Goal: Task Accomplishment & Management: Manage account settings

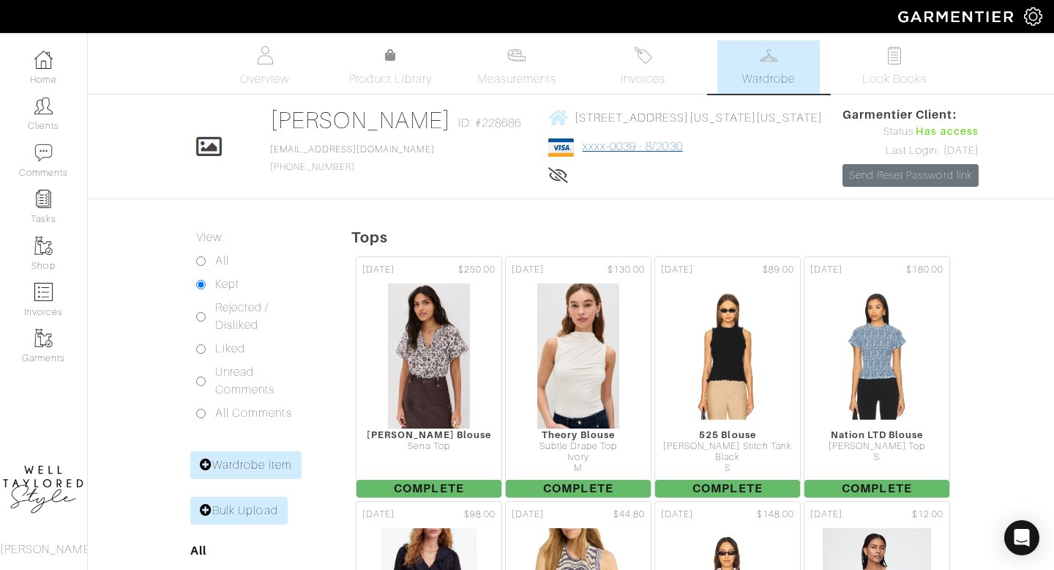
click at [589, 148] on link "xxxx-0039 - 8/2030" at bounding box center [633, 146] width 100 height 13
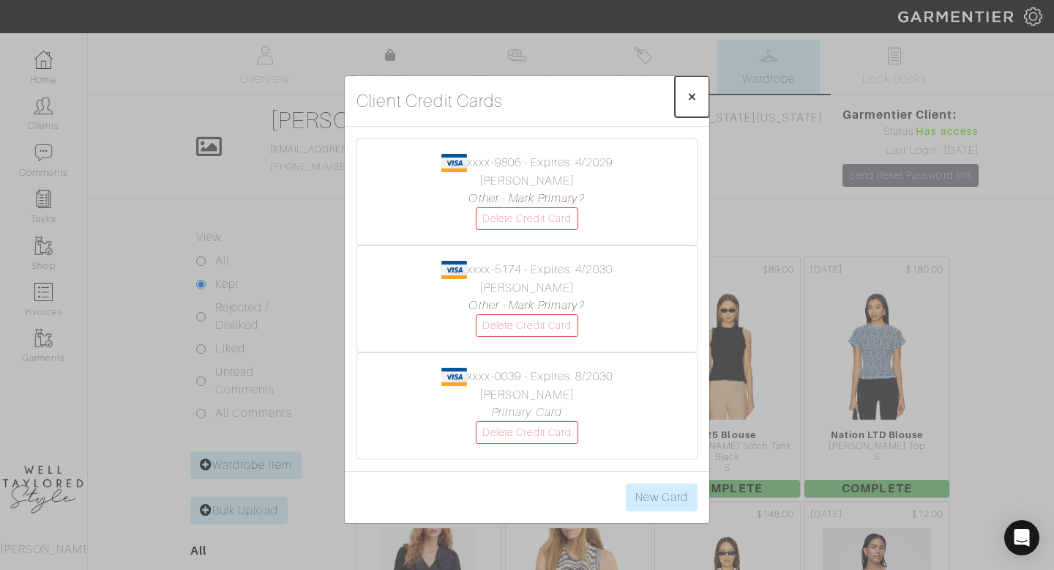
click at [690, 96] on span "×" at bounding box center [692, 96] width 11 height 20
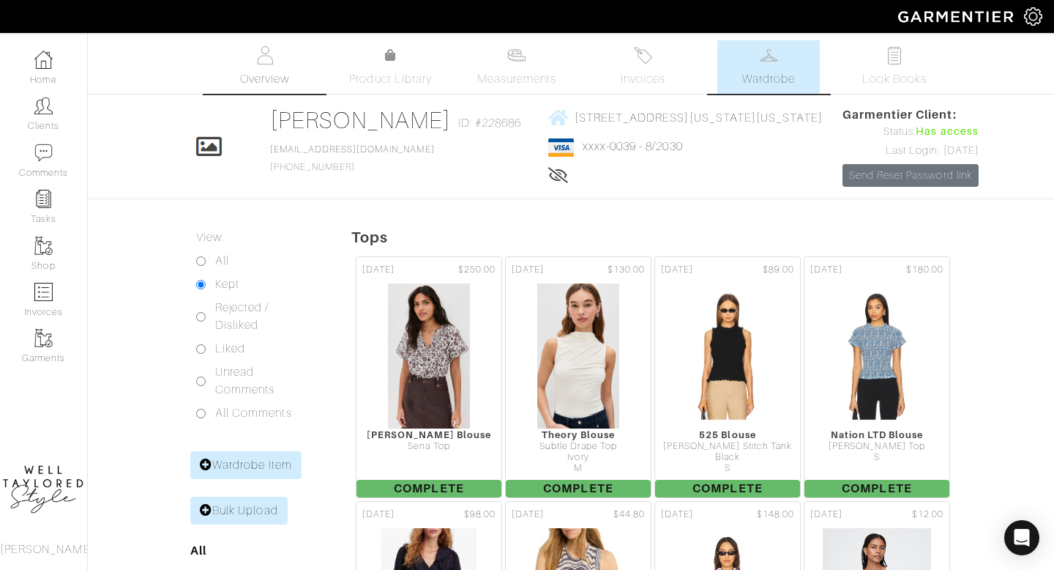
click at [264, 74] on span "Overview" at bounding box center [264, 79] width 49 height 18
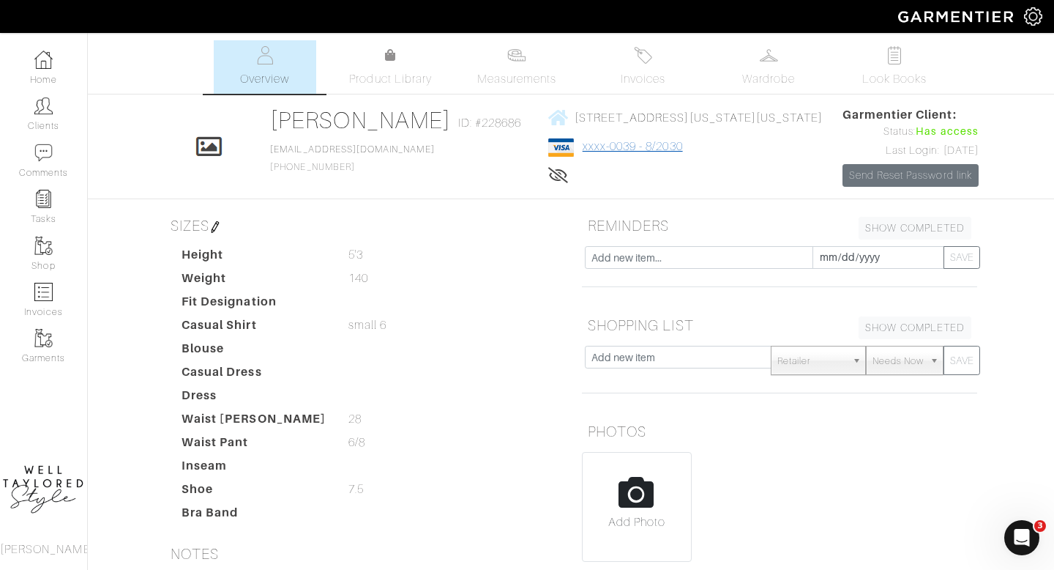
click at [607, 147] on link "xxxx-0039 - 8/2030" at bounding box center [633, 146] width 100 height 13
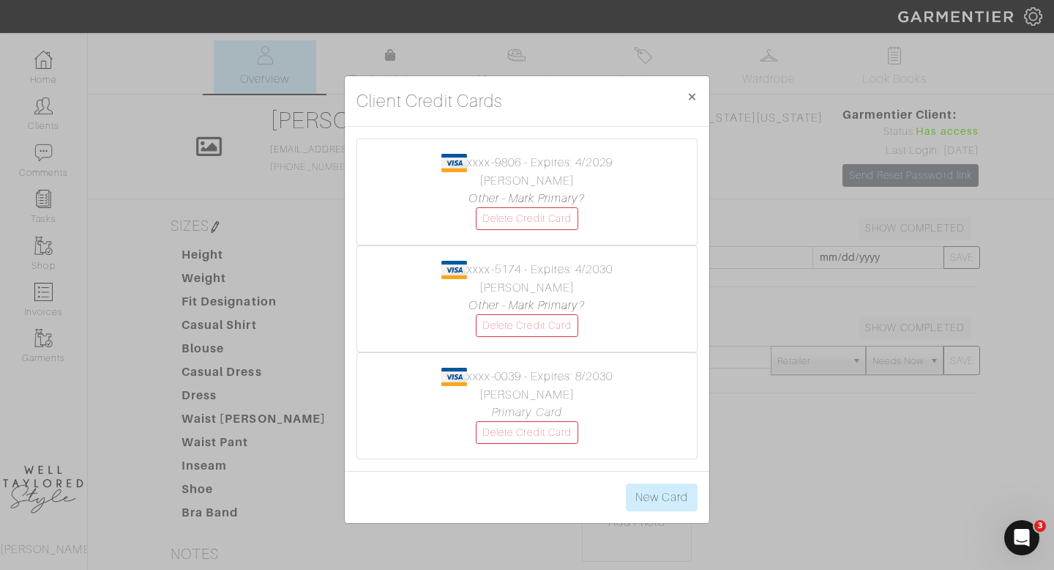
click at [828, 398] on div "Client Credit Cards × Close xxxx-9806 - Expires: 4/2029 diana gersten Other - M…" at bounding box center [527, 285] width 1054 height 570
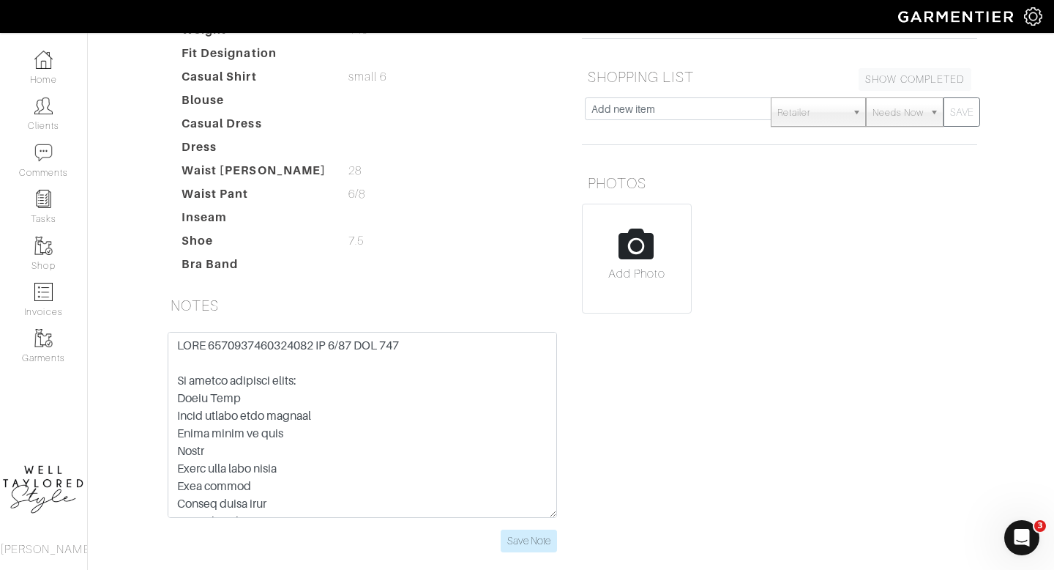
scroll to position [250, 0]
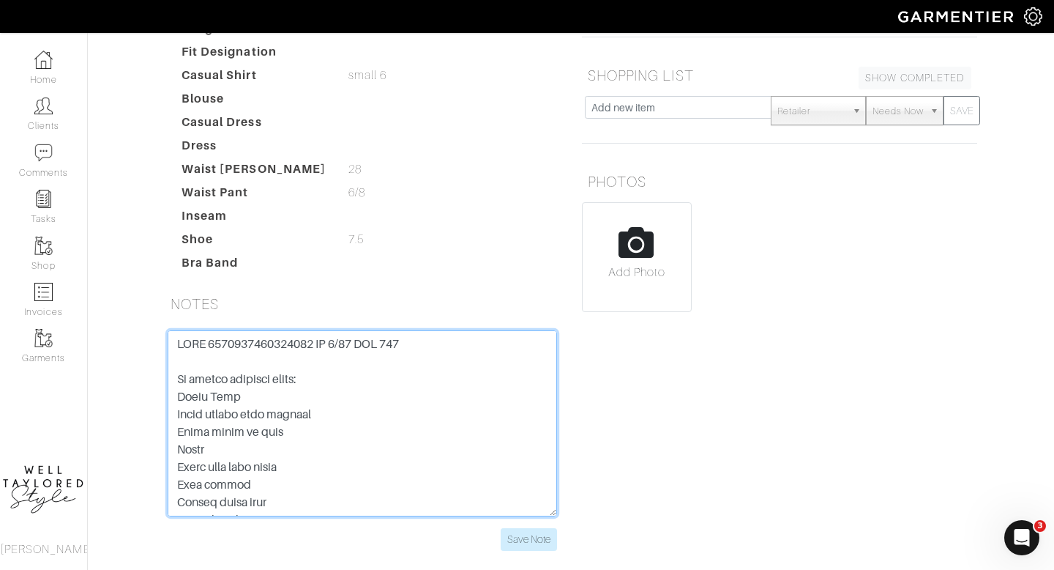
drag, startPoint x: 417, startPoint y: 340, endPoint x: 335, endPoint y: 313, distance: 87.3
click at [332, 313] on div "SIZES Height 5'3 5'3 Weight 140 140 Fit Designation Casual Shirt small 6 small …" at bounding box center [362, 264] width 417 height 607
click at [365, 373] on textarea at bounding box center [363, 423] width 390 height 186
click at [200, 346] on textarea at bounding box center [363, 423] width 390 height 186
drag, startPoint x: 428, startPoint y: 345, endPoint x: 205, endPoint y: 343, distance: 223.3
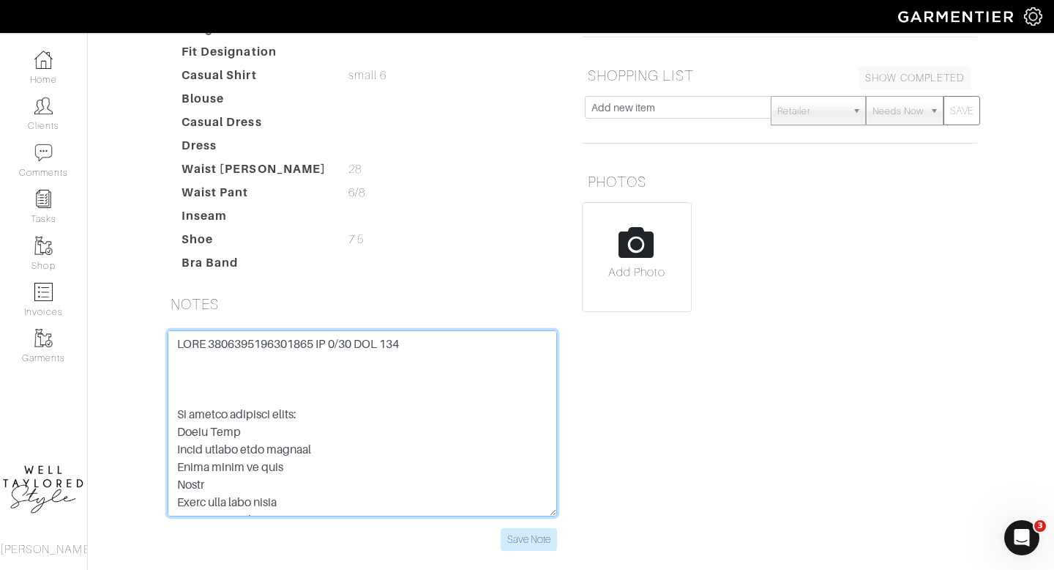
click at [205, 343] on textarea at bounding box center [363, 423] width 390 height 186
type textarea "VISA 4147203731310039 EX 08/30 SEC 627 In person shopping notes: Black Jean Whi…"
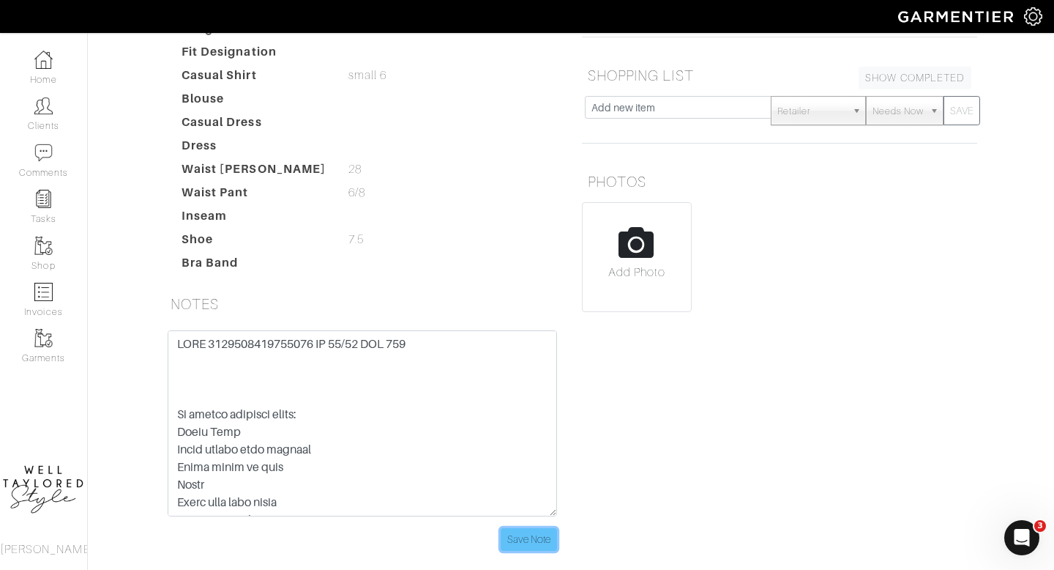
click at [526, 537] on input "Save Note" at bounding box center [529, 539] width 56 height 23
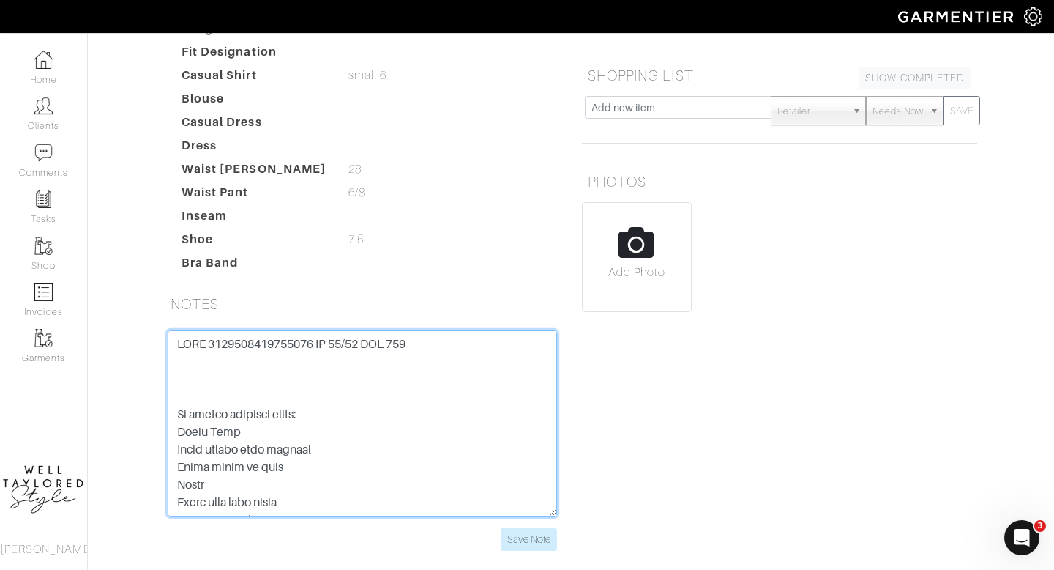
drag, startPoint x: 312, startPoint y: 344, endPoint x: 205, endPoint y: 343, distance: 106.9
click at [205, 343] on textarea at bounding box center [363, 423] width 390 height 186
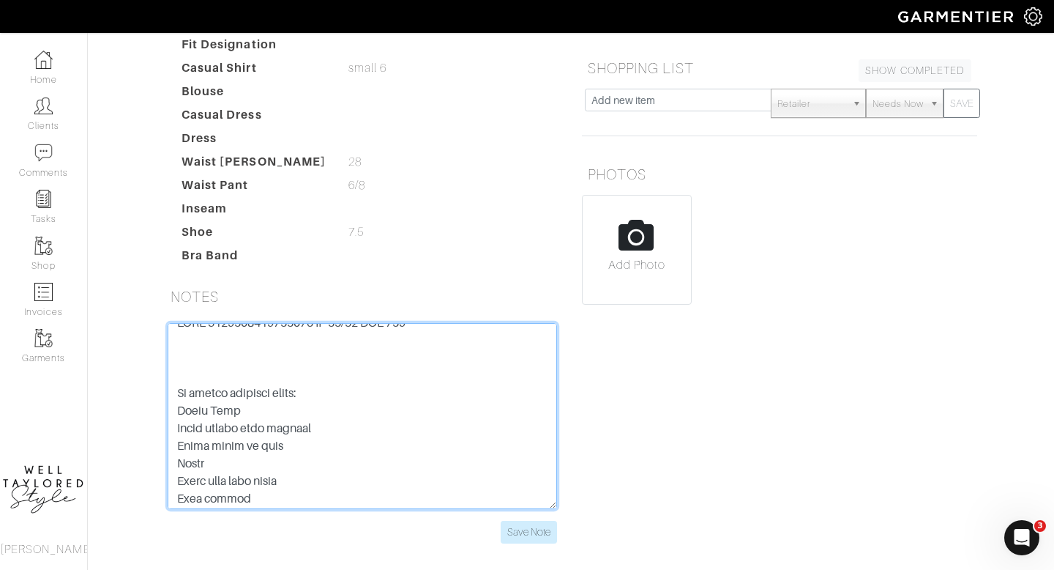
scroll to position [0, 0]
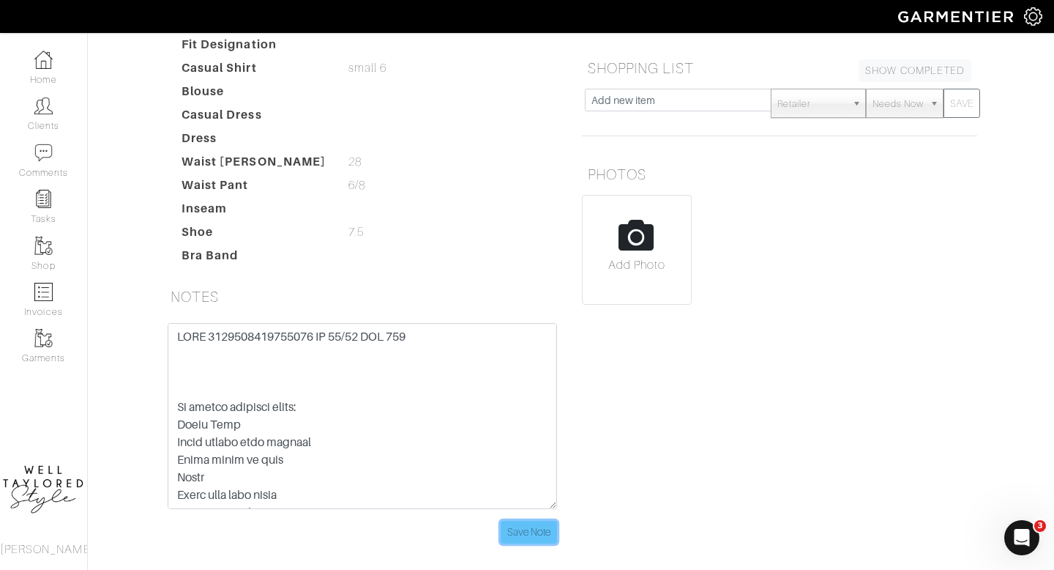
click at [531, 529] on input "Save Note" at bounding box center [529, 532] width 56 height 23
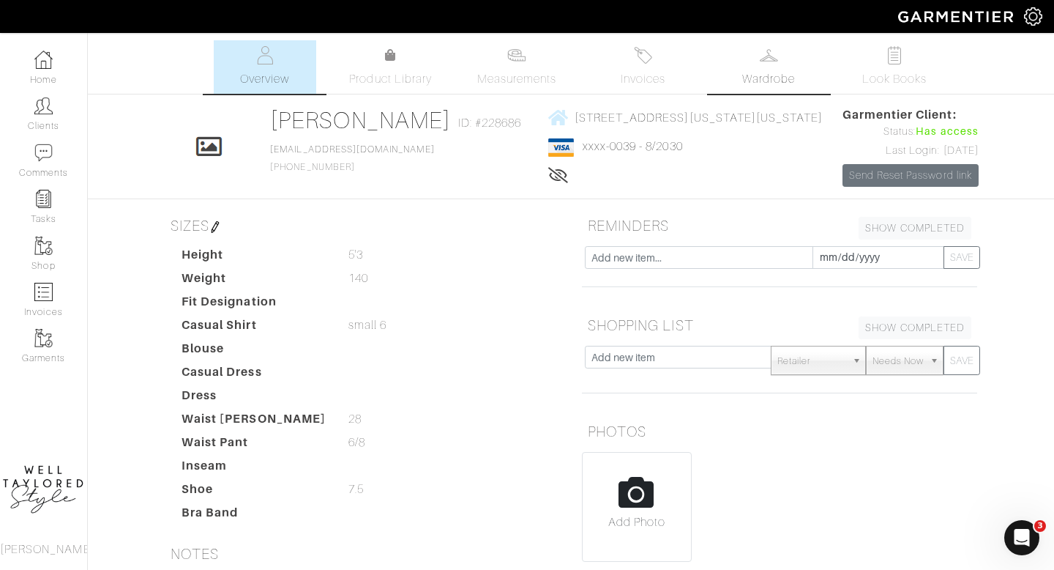
click at [756, 67] on link "Wardrobe" at bounding box center [769, 66] width 103 height 53
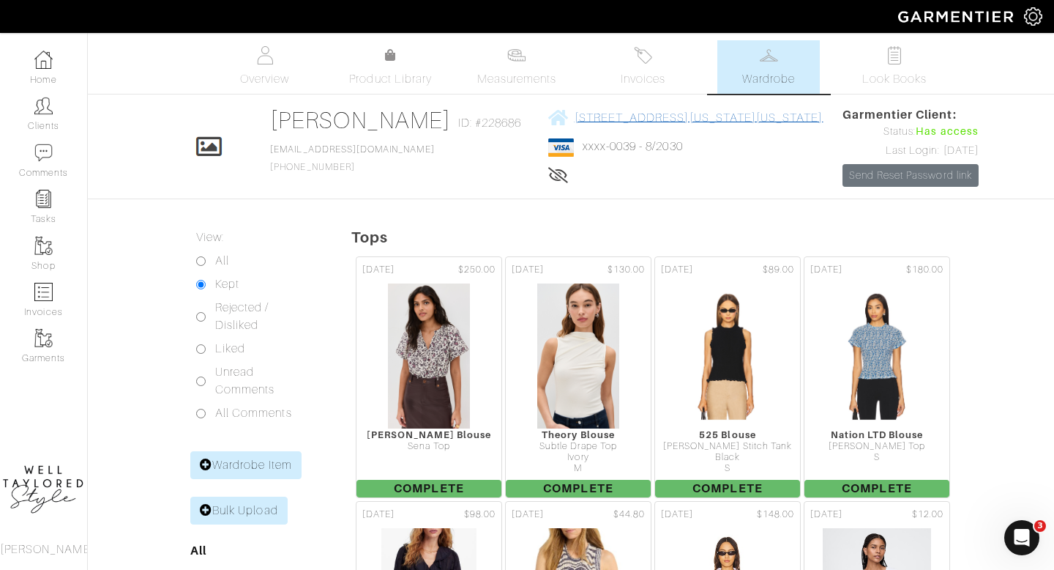
click at [633, 116] on span "171 w 79th - apt 91 new york, New York - 10024" at bounding box center [699, 117] width 249 height 13
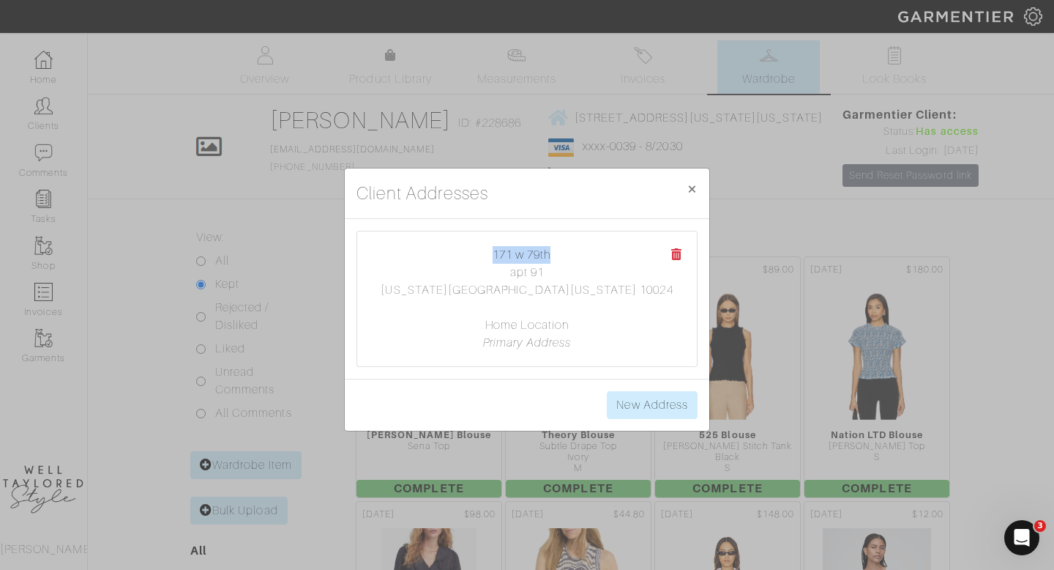
drag, startPoint x: 564, startPoint y: 263, endPoint x: 490, endPoint y: 251, distance: 74.9
click at [490, 251] on center "171 w 79th apt 91 new york, New York 10024 Home Location Primary Address" at bounding box center [527, 298] width 310 height 105
copy link "171 w 79th"
click at [284, 70] on div "Client Addresses × Close 171 w 79th apt 91 new york, New York 10024 Home Locati…" at bounding box center [527, 285] width 1054 height 570
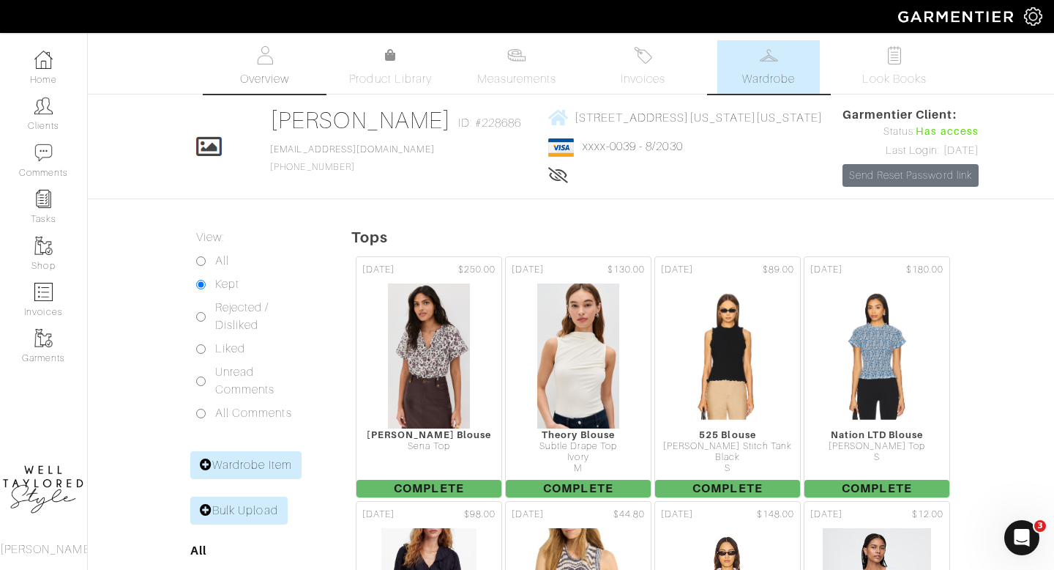
click at [265, 78] on span "Overview" at bounding box center [264, 79] width 49 height 18
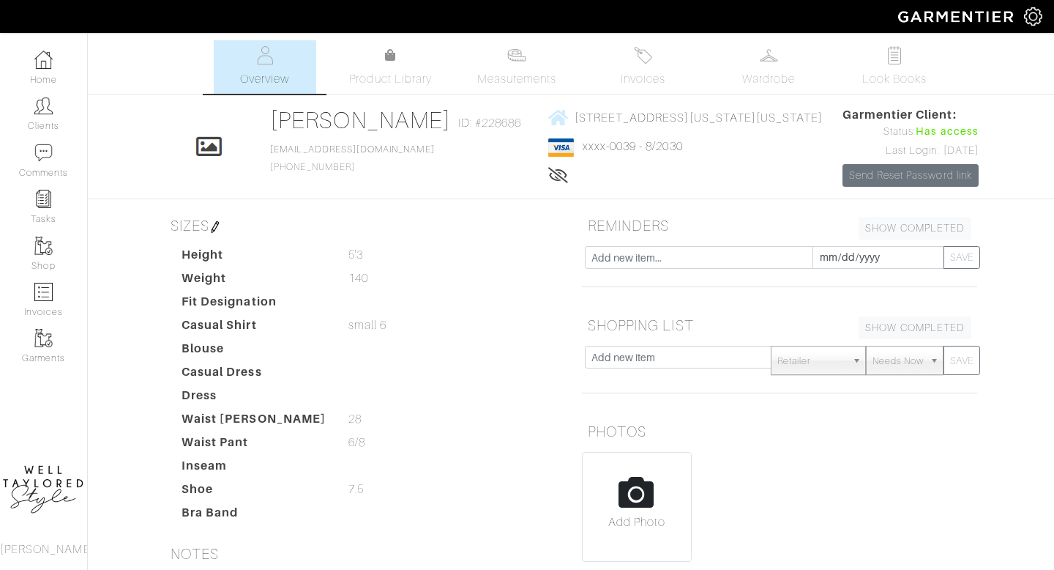
scroll to position [176, 0]
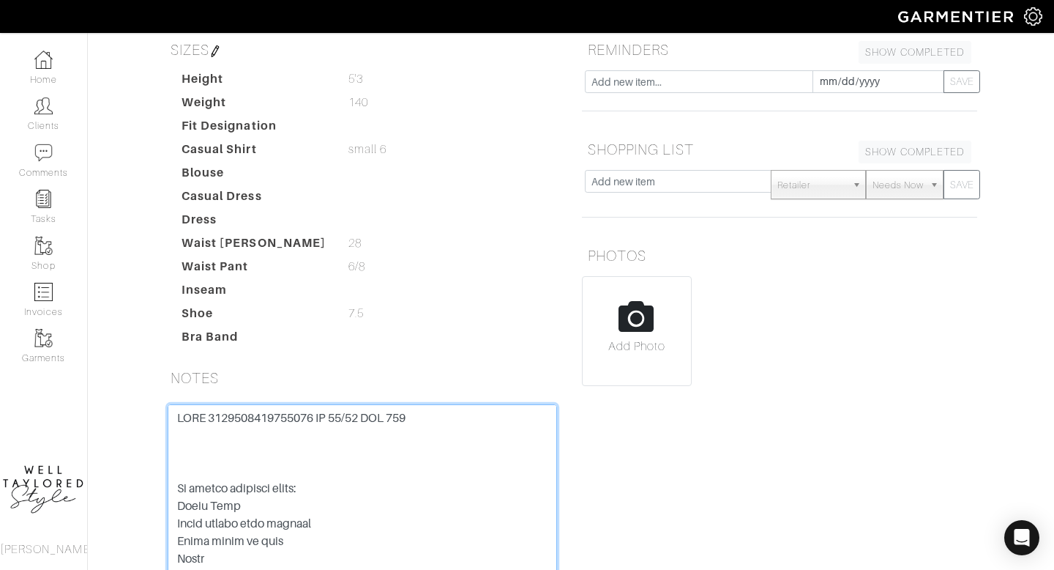
drag, startPoint x: 313, startPoint y: 414, endPoint x: 206, endPoint y: 413, distance: 106.9
click at [206, 413] on textarea at bounding box center [363, 497] width 390 height 186
click at [366, 422] on textarea at bounding box center [363, 497] width 390 height 186
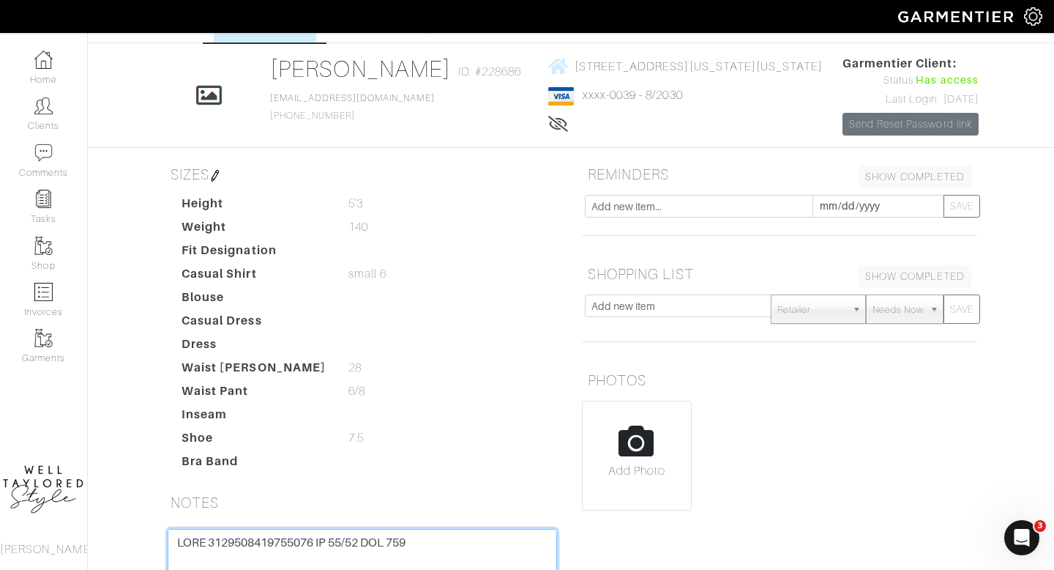
scroll to position [60, 0]
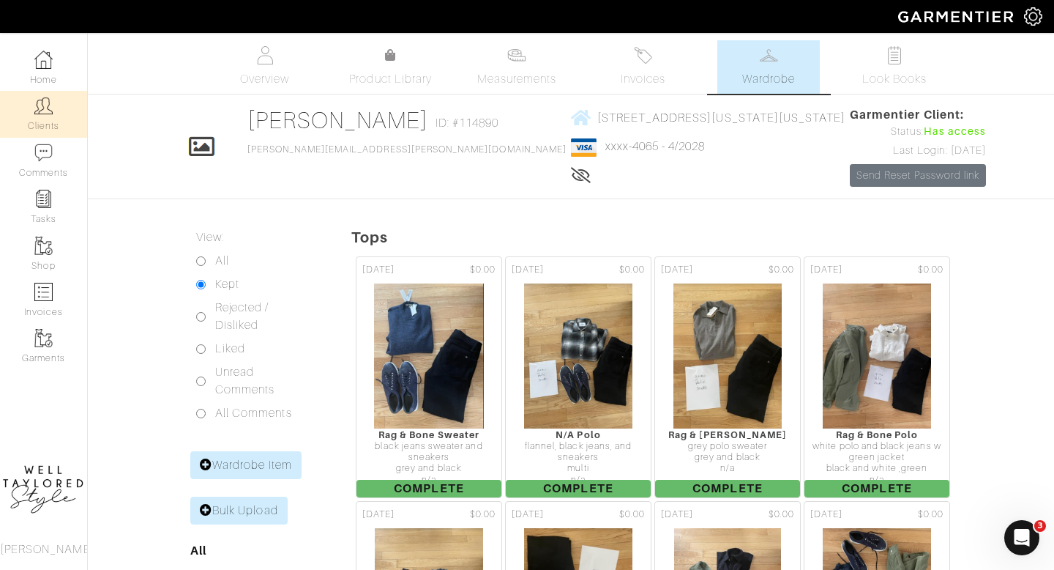
click at [48, 101] on img at bounding box center [43, 106] width 18 height 18
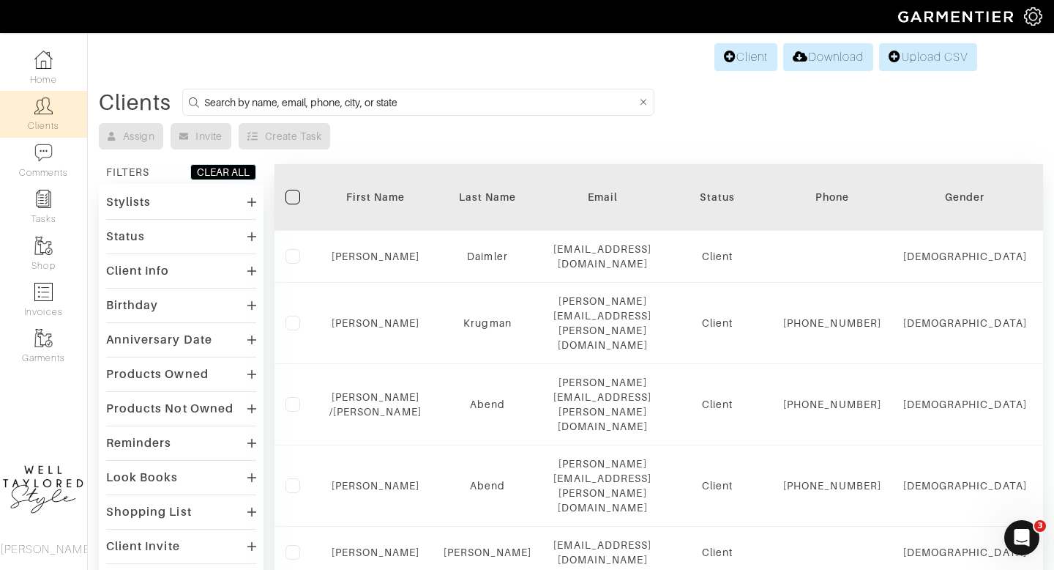
click at [304, 101] on input at bounding box center [420, 102] width 433 height 18
type input "dana"
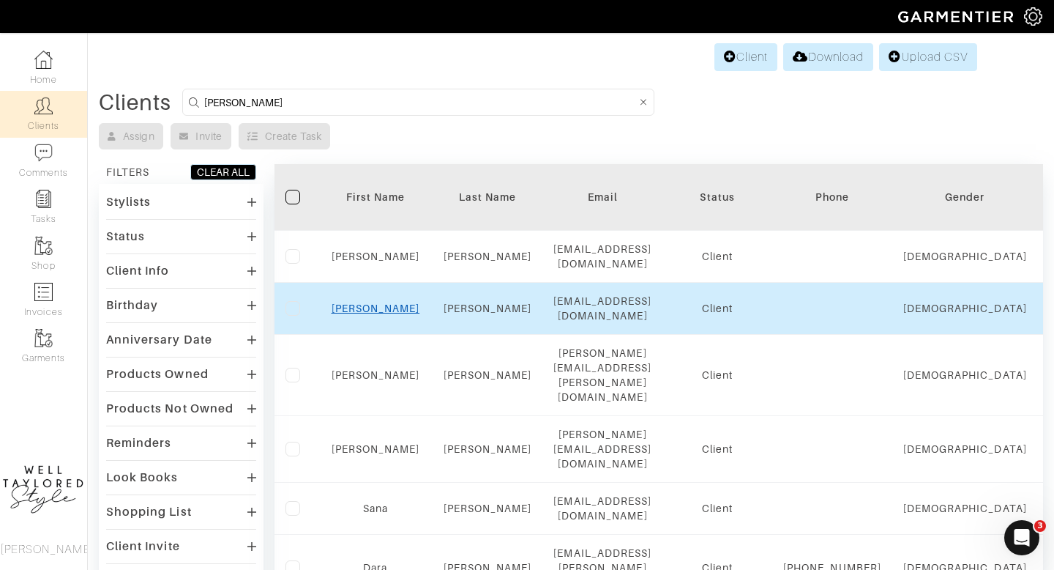
click at [370, 309] on link "Dana" at bounding box center [376, 308] width 89 height 12
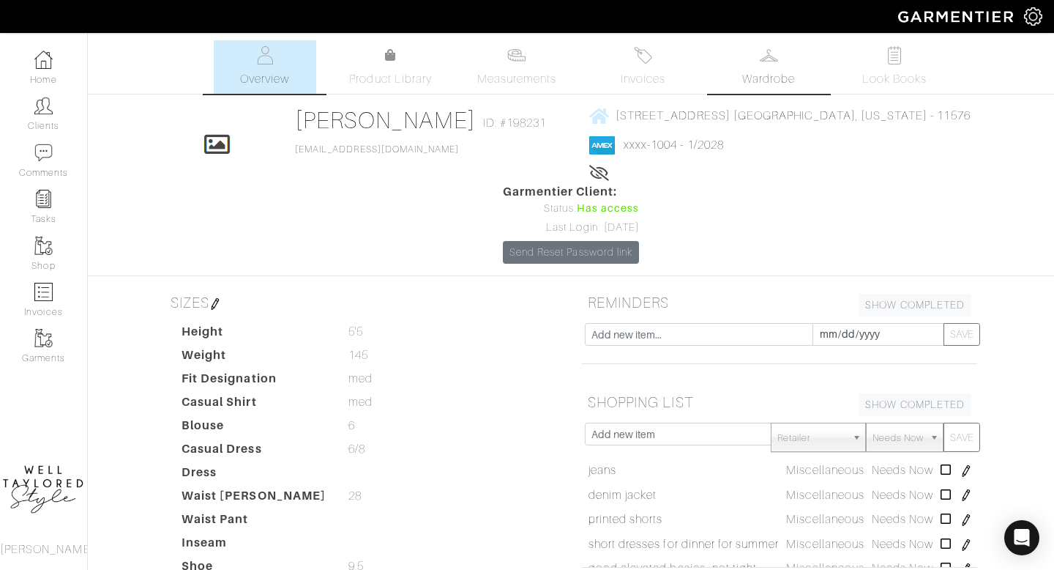
click at [739, 54] on link "Wardrobe" at bounding box center [769, 66] width 103 height 53
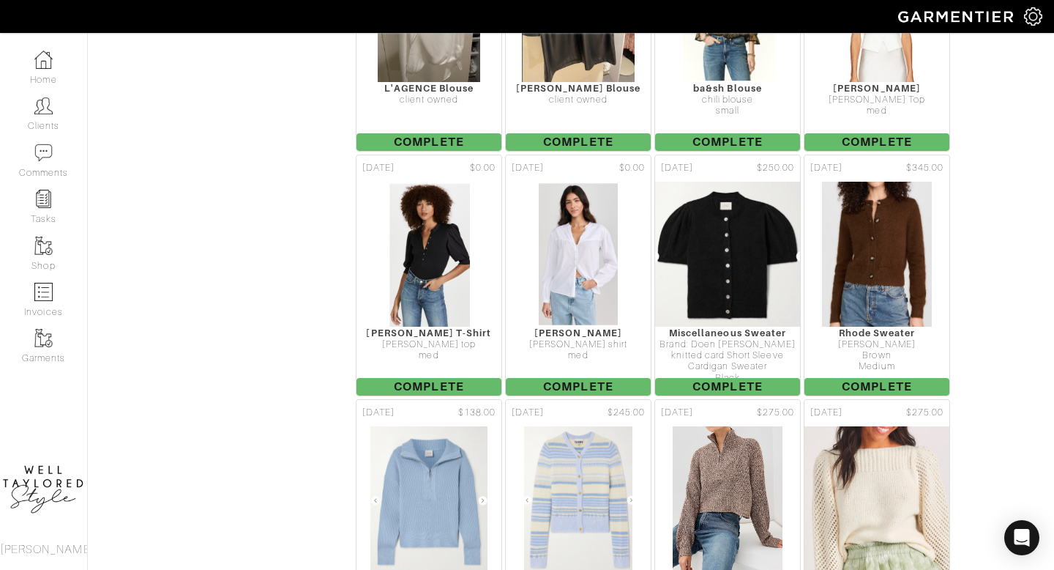
scroll to position [1806, 0]
